Goal: Use online tool/utility: Utilize a website feature to perform a specific function

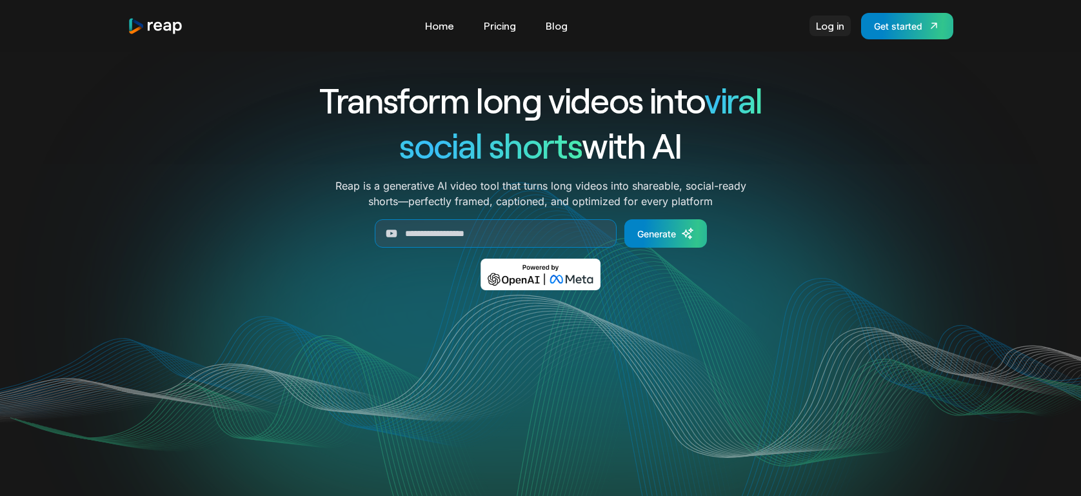
click at [820, 31] on link "Log in" at bounding box center [830, 25] width 41 height 21
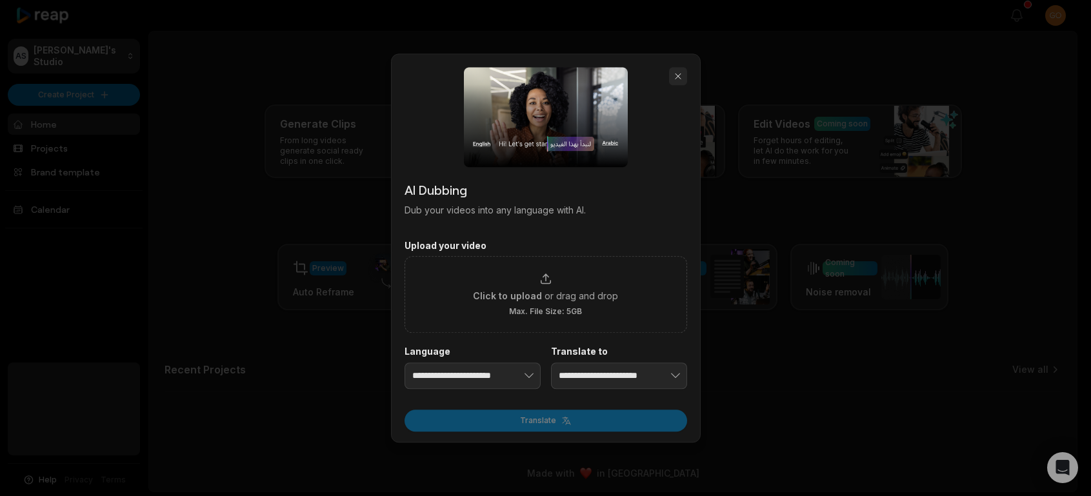
click at [678, 78] on button "button" at bounding box center [678, 76] width 18 height 18
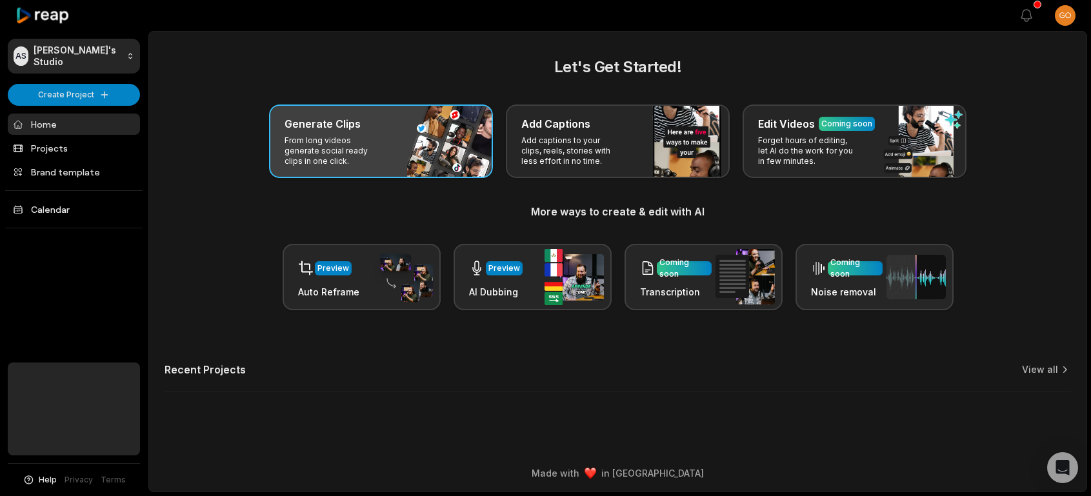
click at [419, 157] on div "Generate Clips From long videos generate social ready clips in one click." at bounding box center [381, 142] width 224 height 74
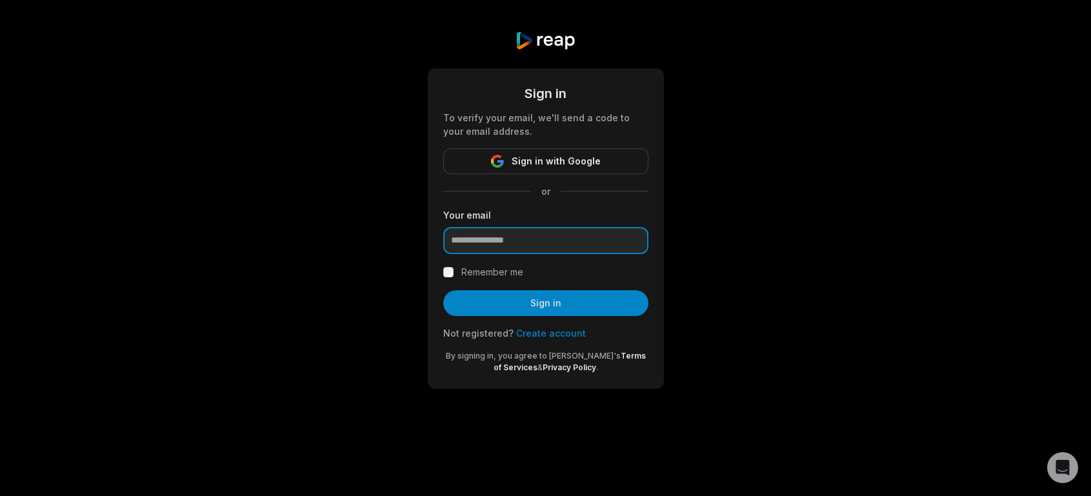
click at [521, 248] on input "email" at bounding box center [545, 240] width 205 height 27
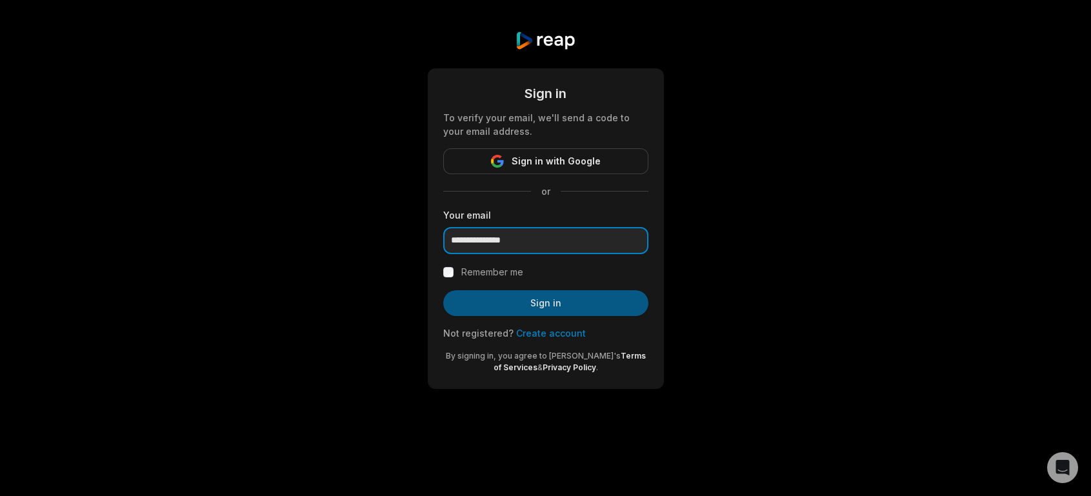
type input "**********"
click at [526, 299] on button "Sign in" at bounding box center [545, 303] width 205 height 26
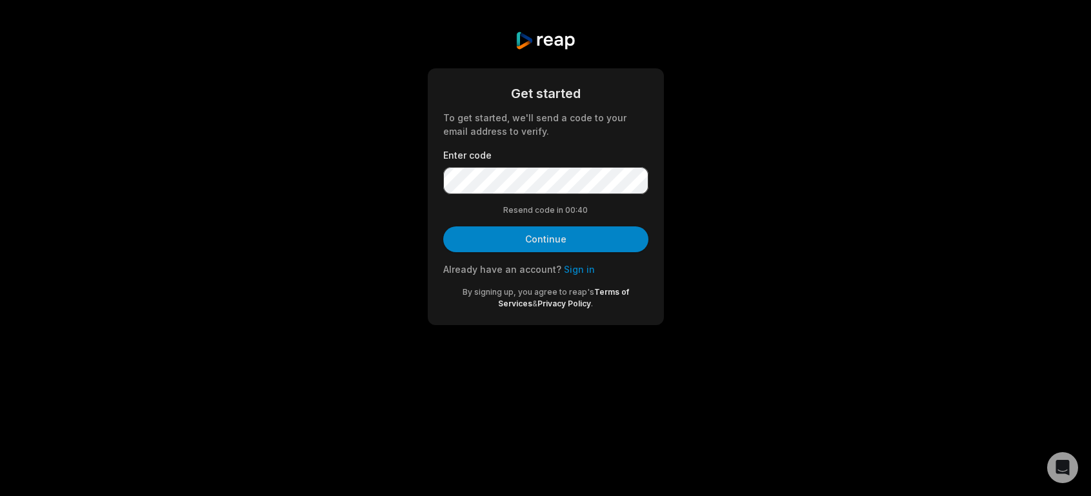
drag, startPoint x: 976, startPoint y: 170, endPoint x: 924, endPoint y: 188, distance: 54.7
click at [976, 170] on div "Get started To get started, we'll send a code to your email address to verify. …" at bounding box center [545, 178] width 1091 height 356
click at [506, 307] on div "By signing up, you agree to reap's Terms of Services & Privacy Policy ." at bounding box center [545, 297] width 205 height 23
click at [555, 249] on button "Continue" at bounding box center [545, 239] width 205 height 26
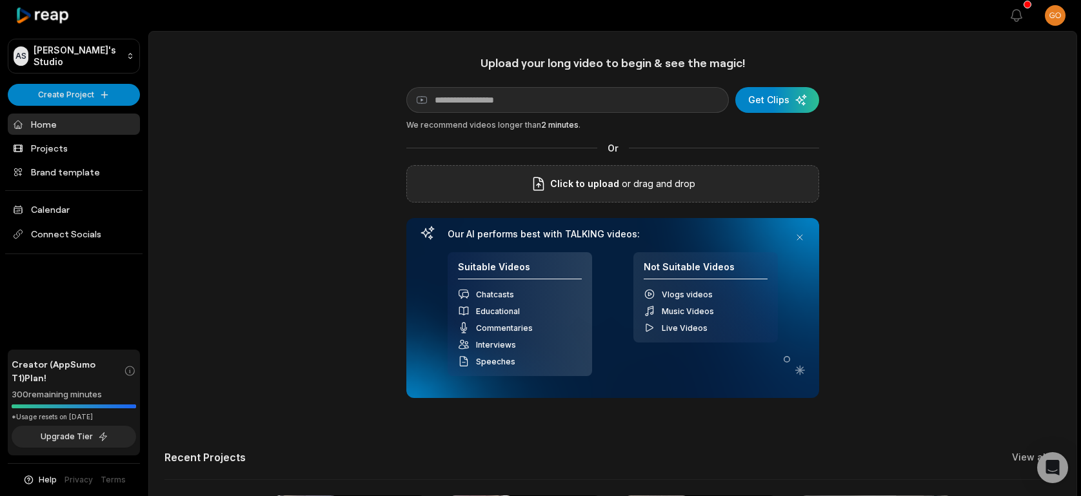
click at [634, 178] on p "or drag and drop" at bounding box center [657, 183] width 76 height 15
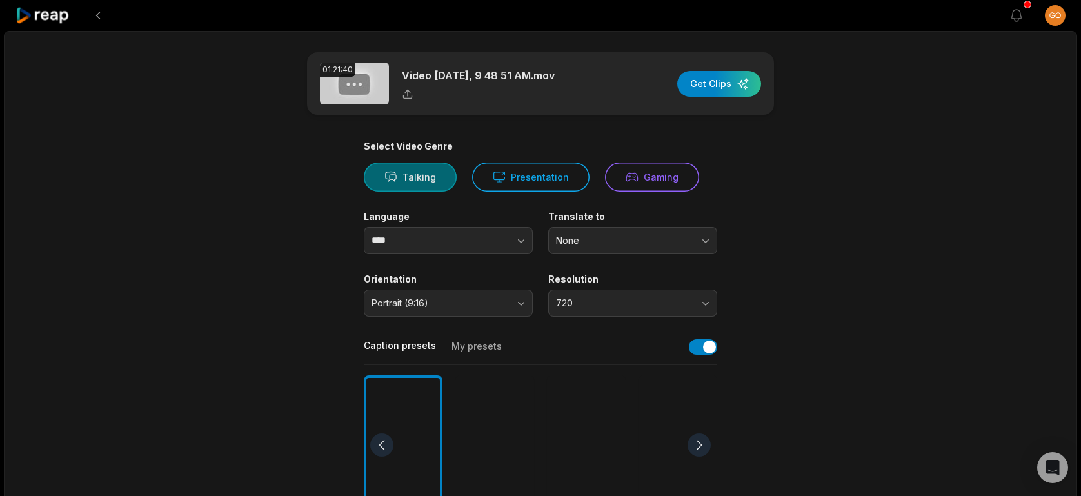
click at [426, 181] on button "Talking" at bounding box center [410, 177] width 93 height 29
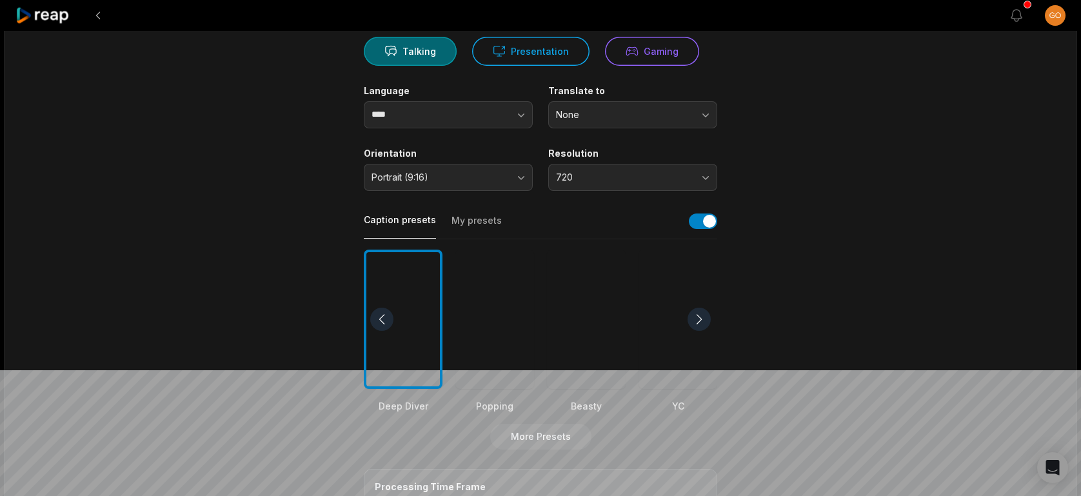
scroll to position [129, 0]
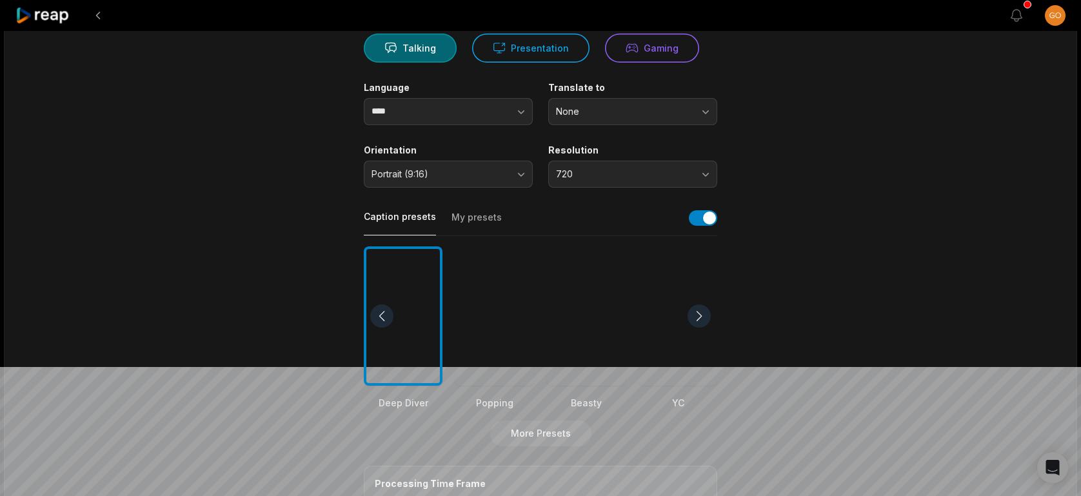
click at [584, 357] on div at bounding box center [586, 316] width 79 height 140
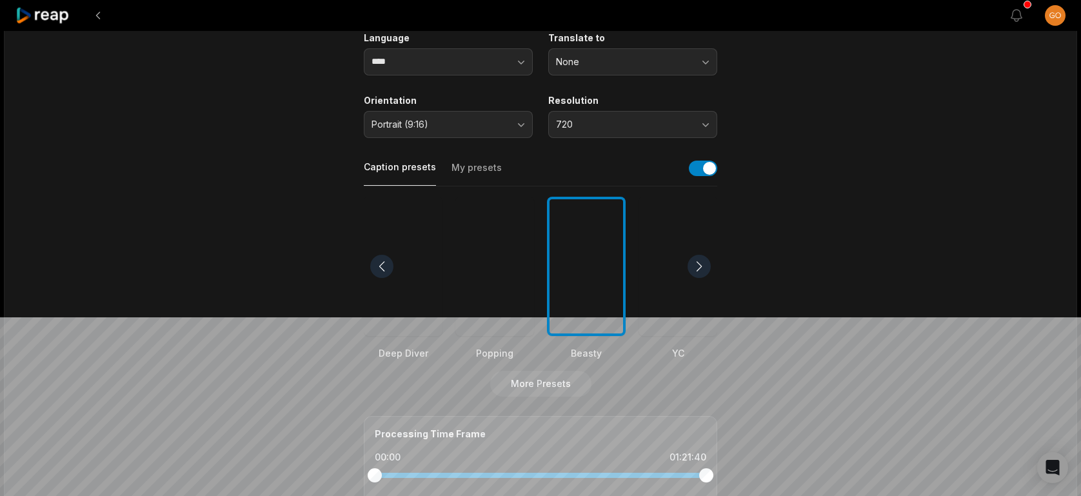
scroll to position [258, 0]
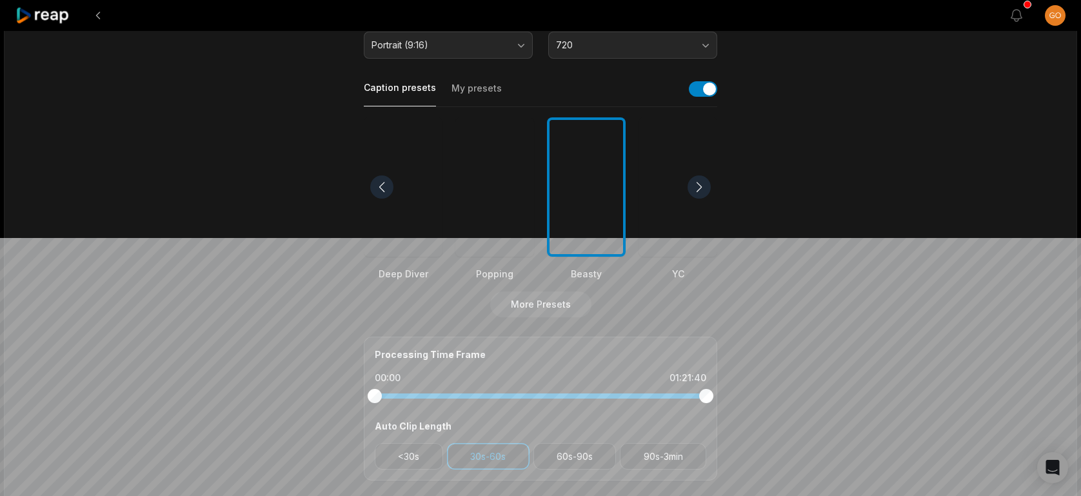
click at [504, 205] on div at bounding box center [494, 187] width 79 height 140
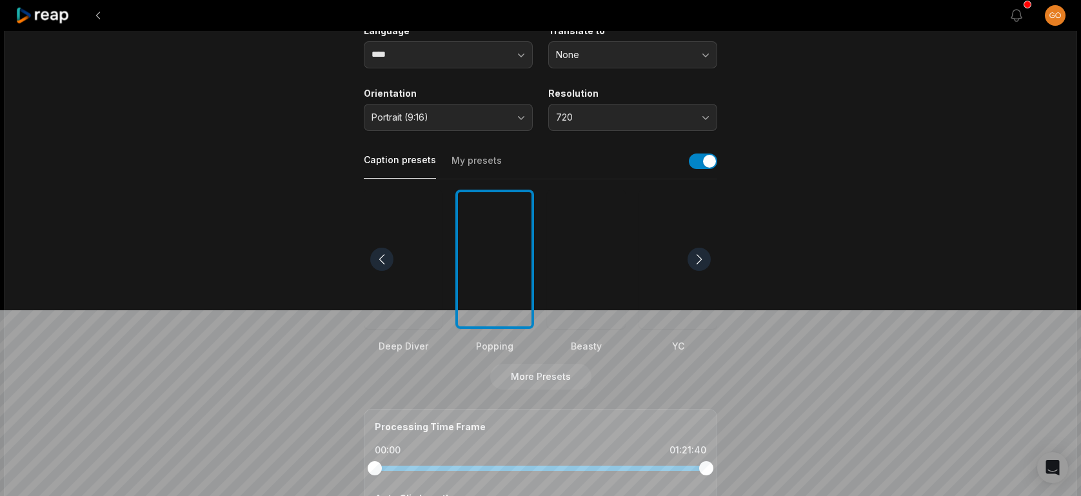
scroll to position [0, 0]
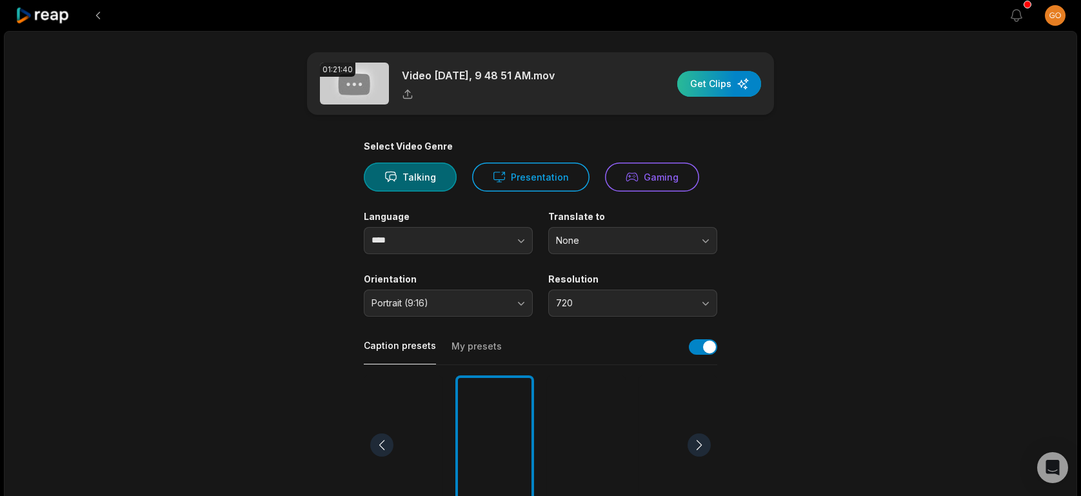
click at [705, 88] on div "button" at bounding box center [719, 84] width 84 height 26
